Goal: Navigation & Orientation: Find specific page/section

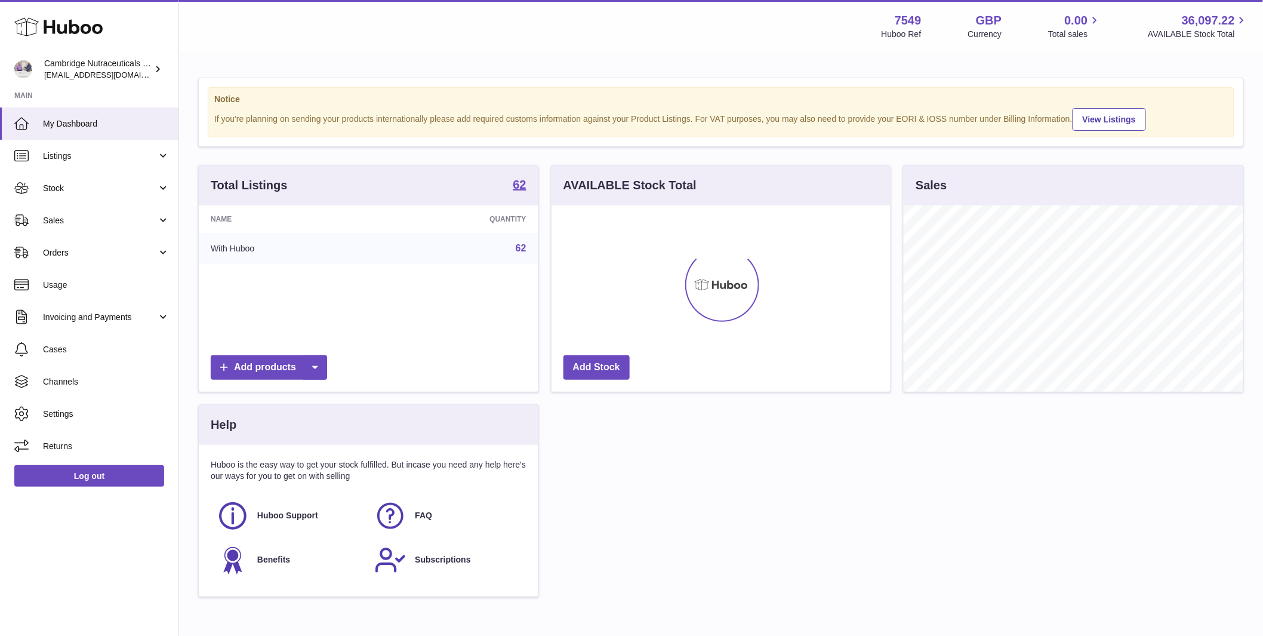
scroll to position [186, 339]
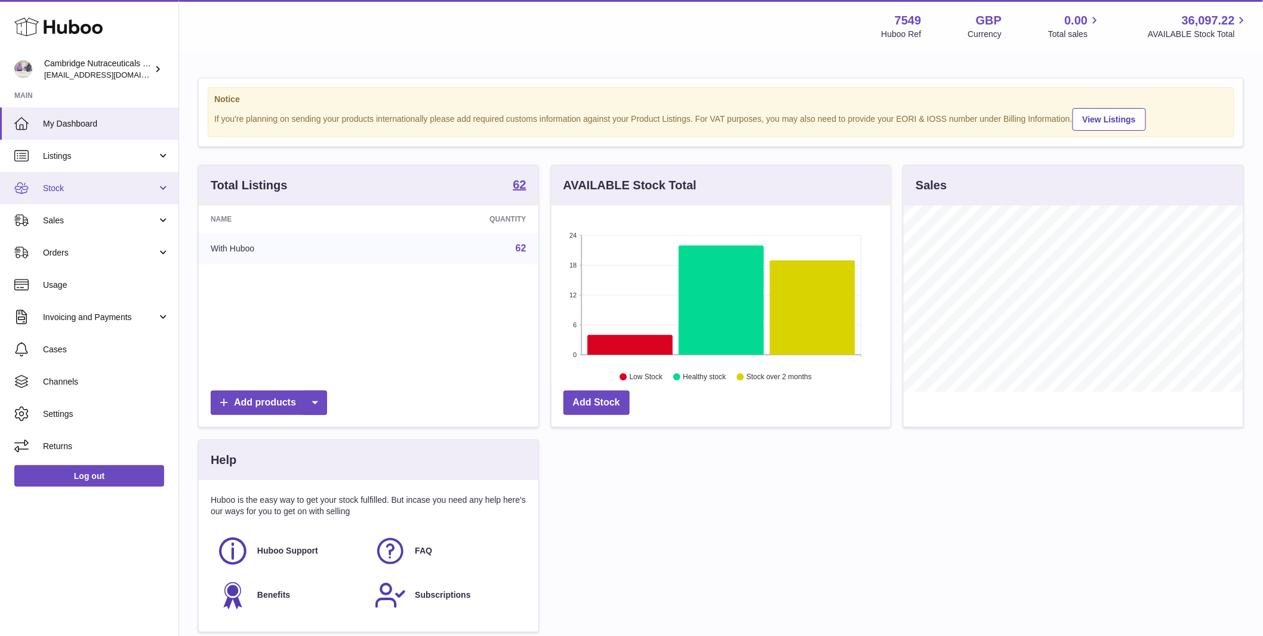
click at [66, 187] on span "Stock" at bounding box center [100, 188] width 114 height 11
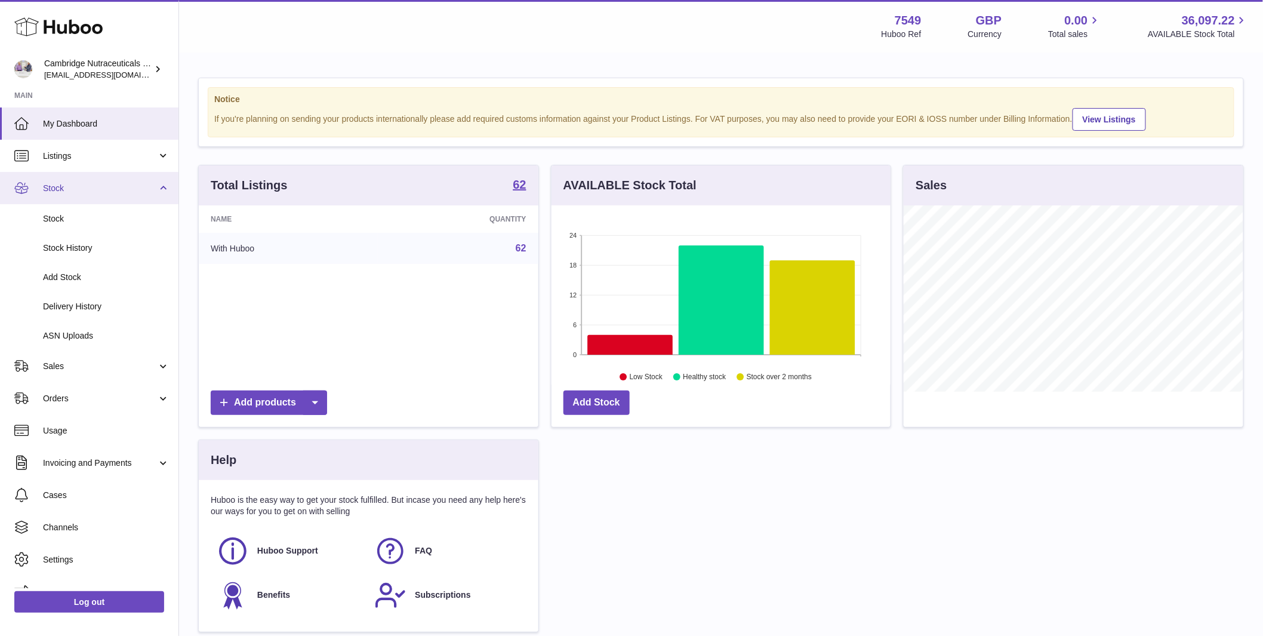
click at [66, 187] on span "Stock" at bounding box center [100, 188] width 114 height 11
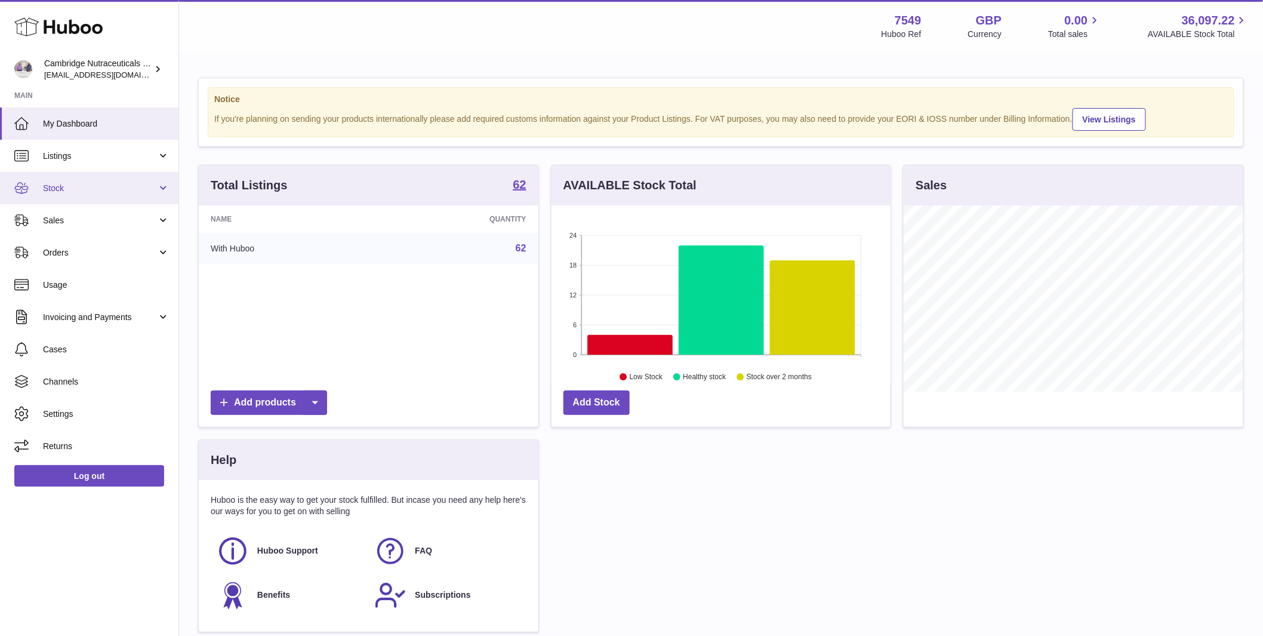
click at [66, 187] on span "Stock" at bounding box center [100, 188] width 114 height 11
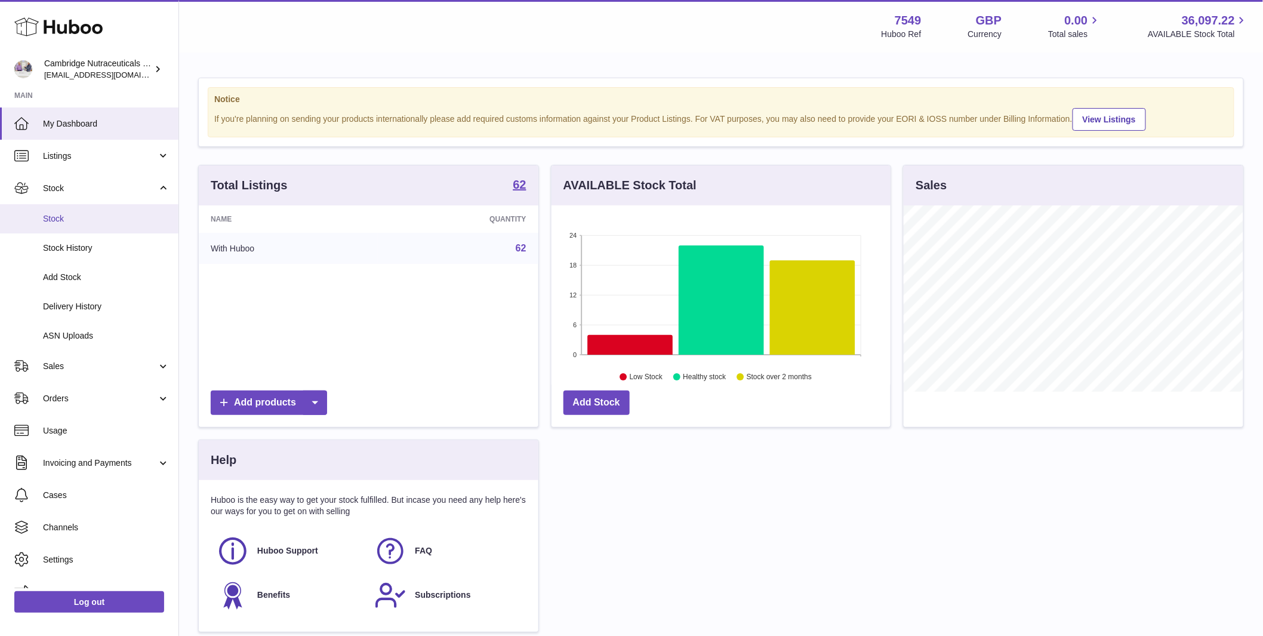
click at [60, 220] on span "Stock" at bounding box center [106, 218] width 127 height 11
